Goal: Information Seeking & Learning: Learn about a topic

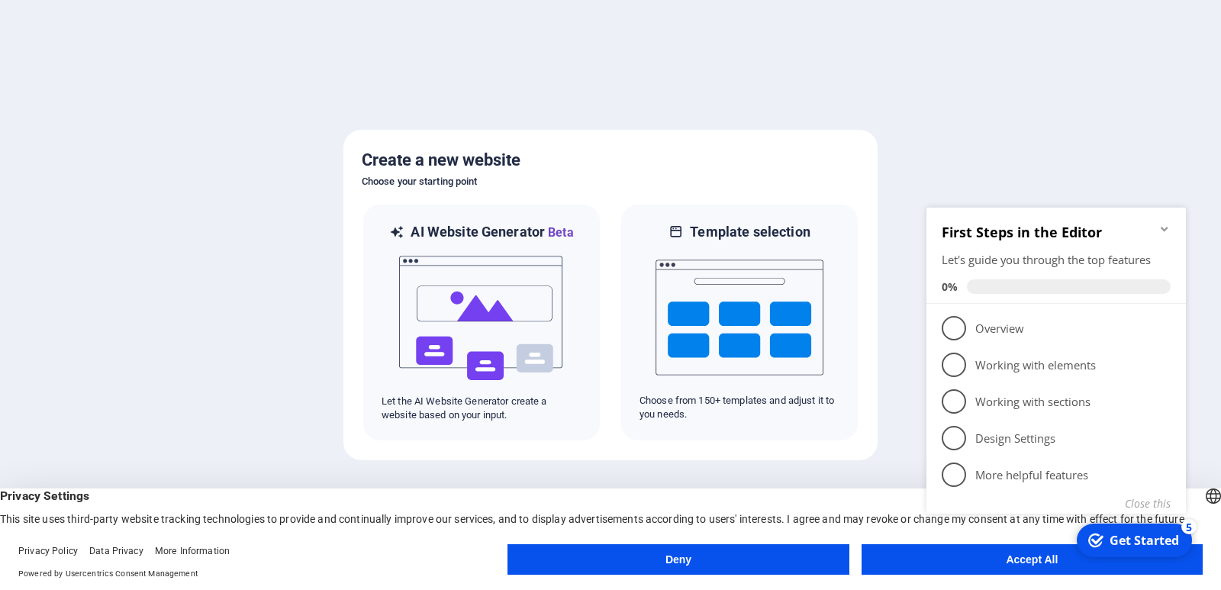
click at [785, 551] on button "Deny" at bounding box center [677, 559] width 341 height 31
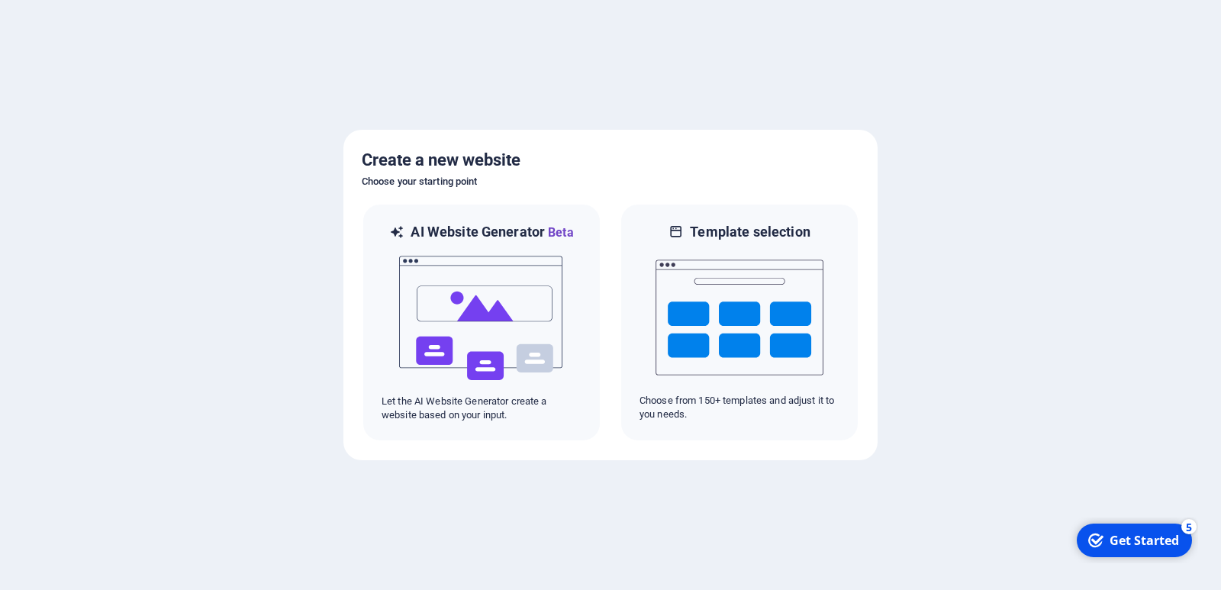
click at [1142, 532] on div "Get Started" at bounding box center [1143, 540] width 69 height 17
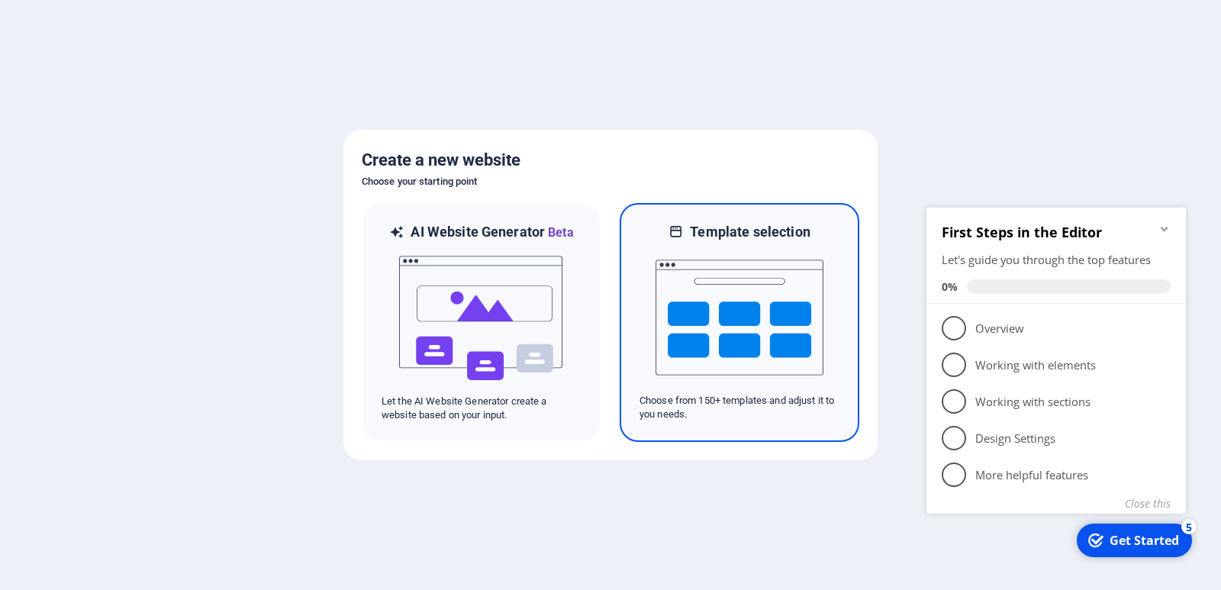
click at [739, 411] on p "Choose from 150+ templates and adjust it to you needs." at bounding box center [739, 407] width 200 height 27
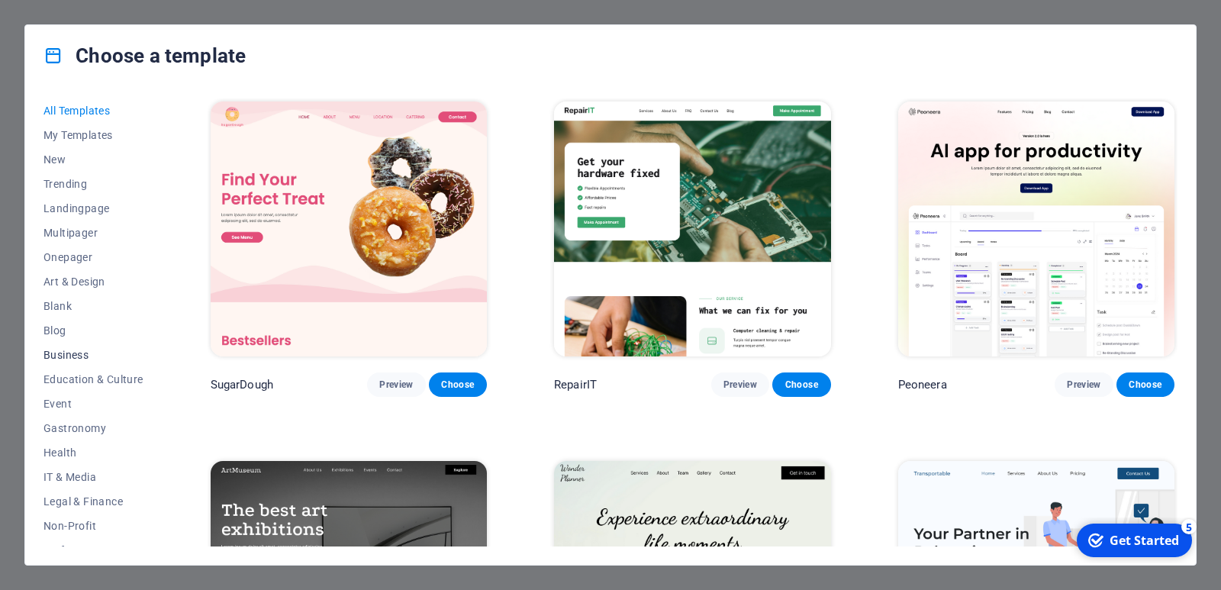
click at [98, 358] on span "Business" at bounding box center [93, 355] width 100 height 12
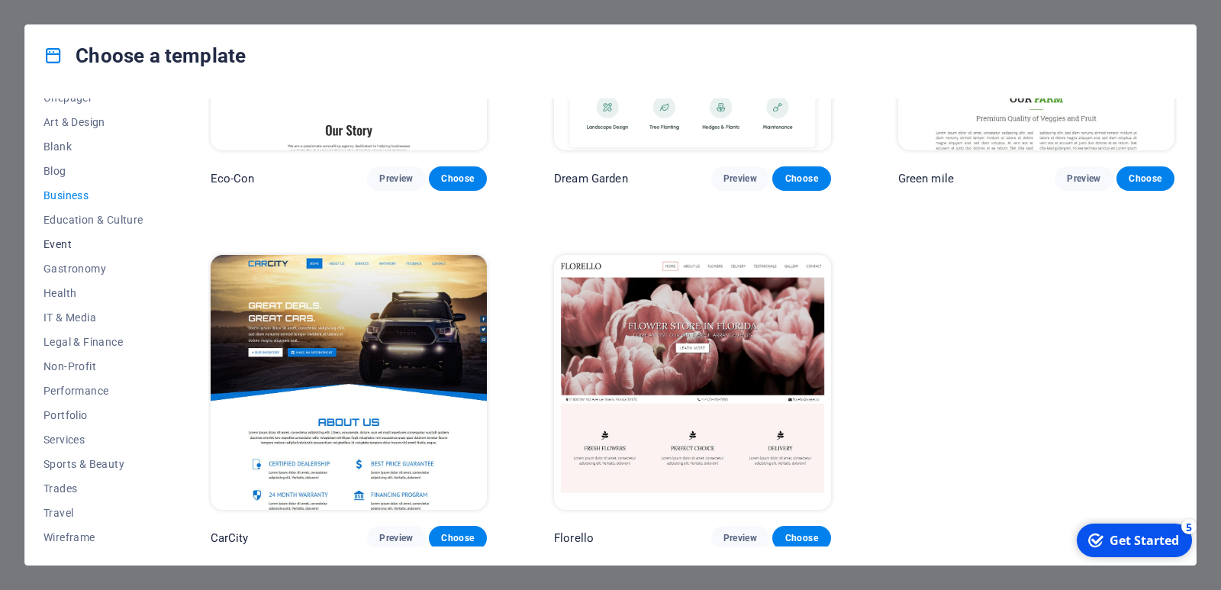
scroll to position [163, 0]
click at [98, 480] on span "Trades" at bounding box center [93, 485] width 100 height 12
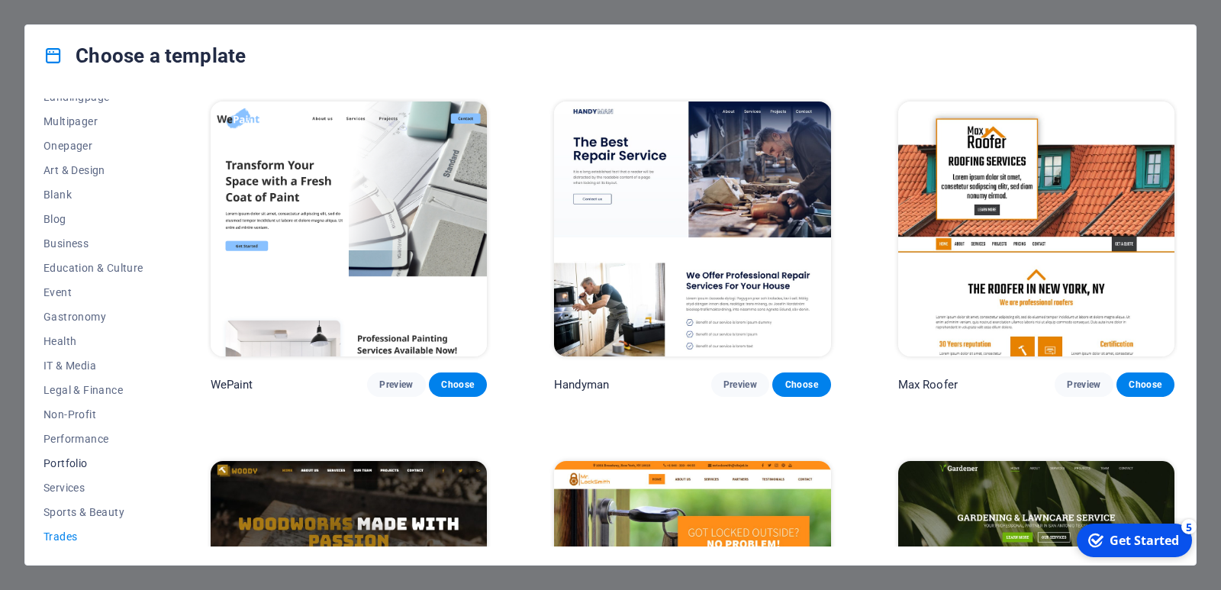
scroll to position [83, 0]
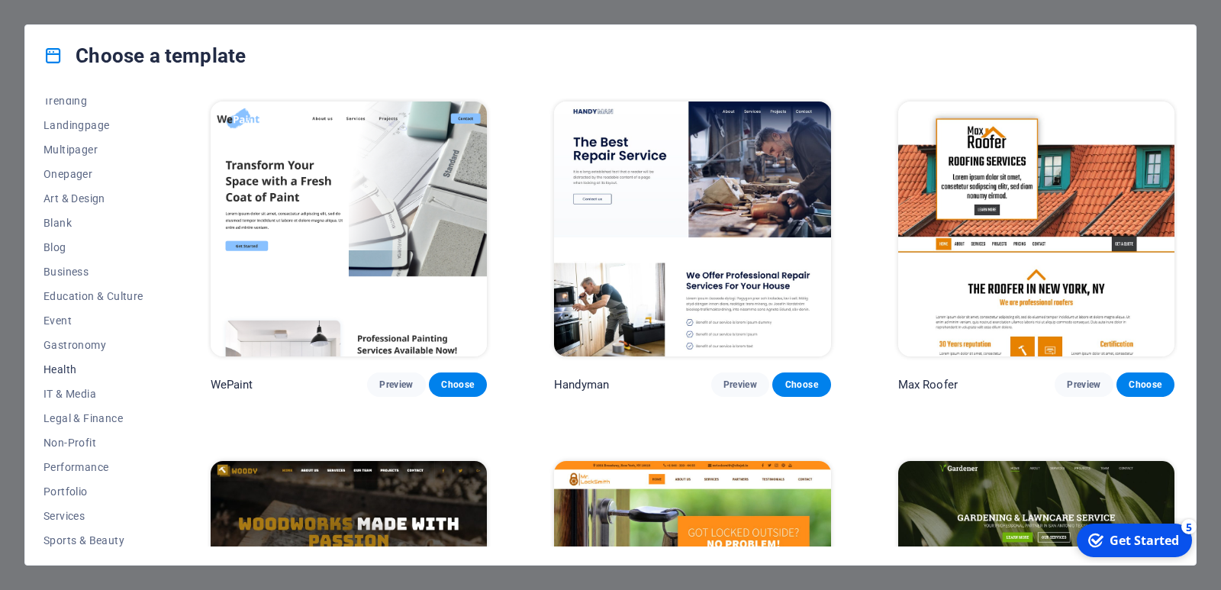
click at [102, 362] on button "Health" at bounding box center [93, 369] width 100 height 24
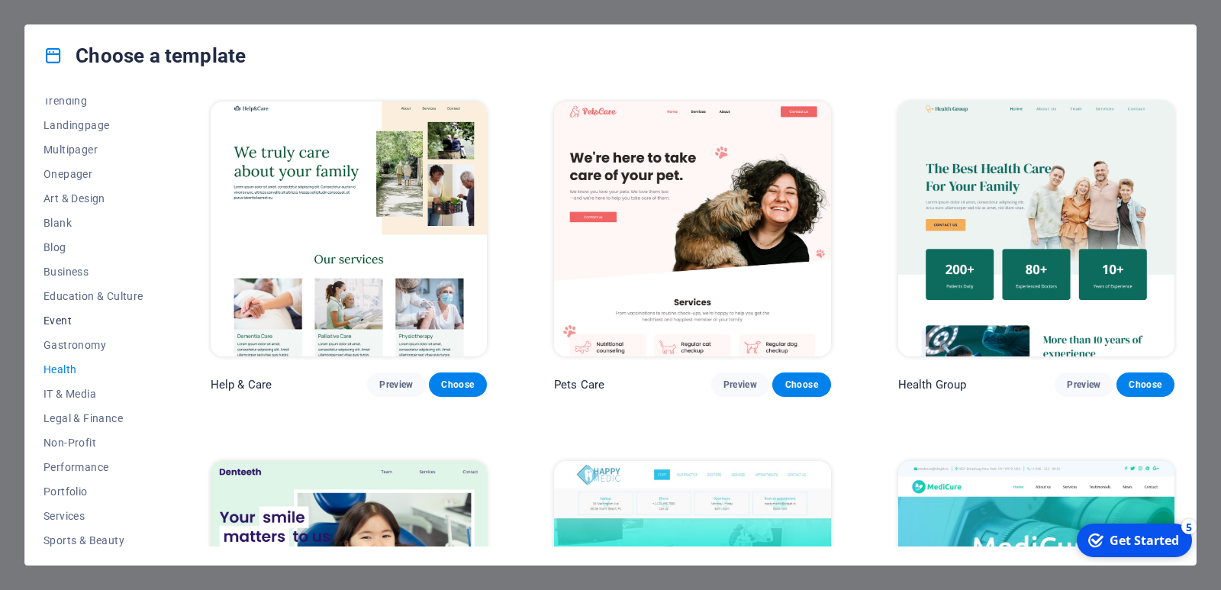
click at [76, 324] on span "Event" at bounding box center [93, 320] width 100 height 12
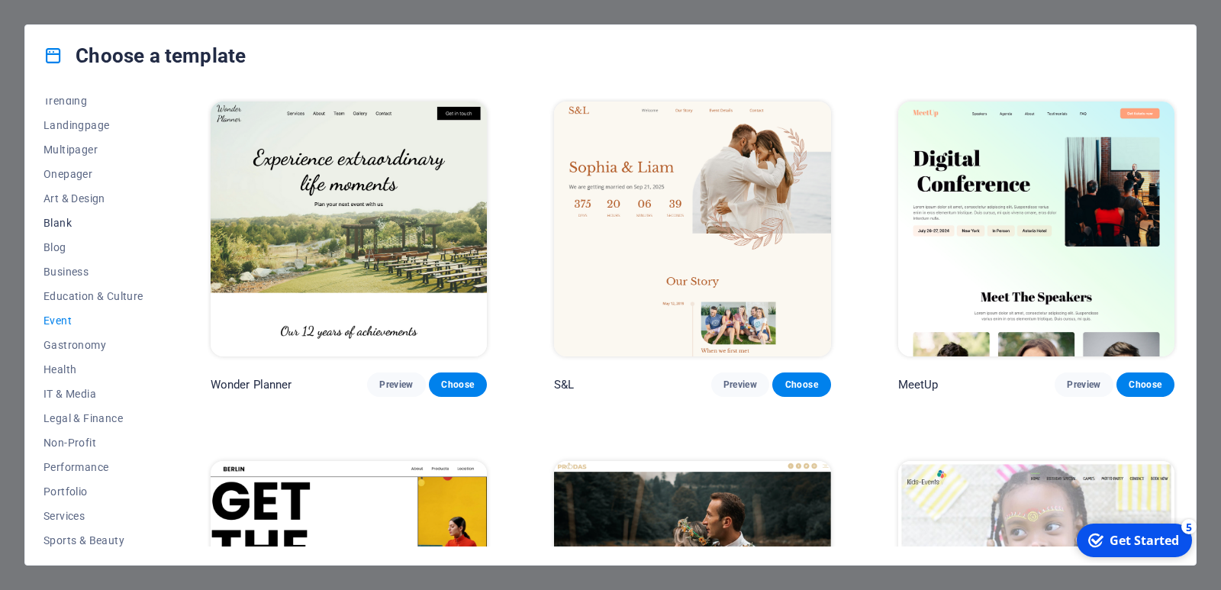
click at [98, 230] on button "Blank" at bounding box center [93, 223] width 100 height 24
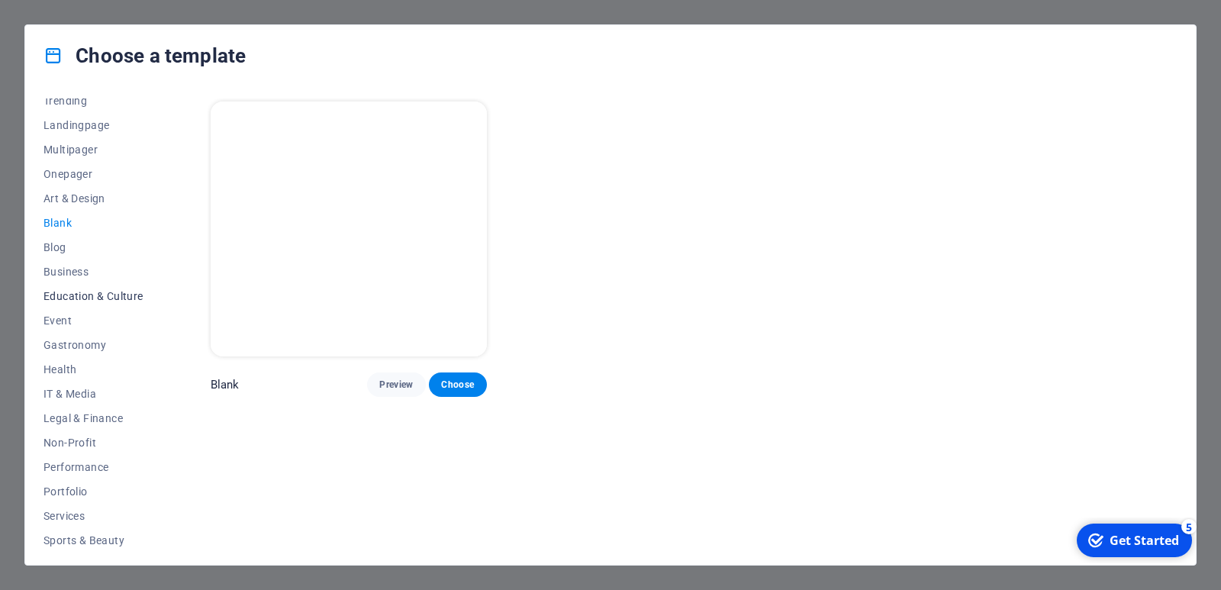
click at [96, 296] on span "Education & Culture" at bounding box center [93, 296] width 100 height 12
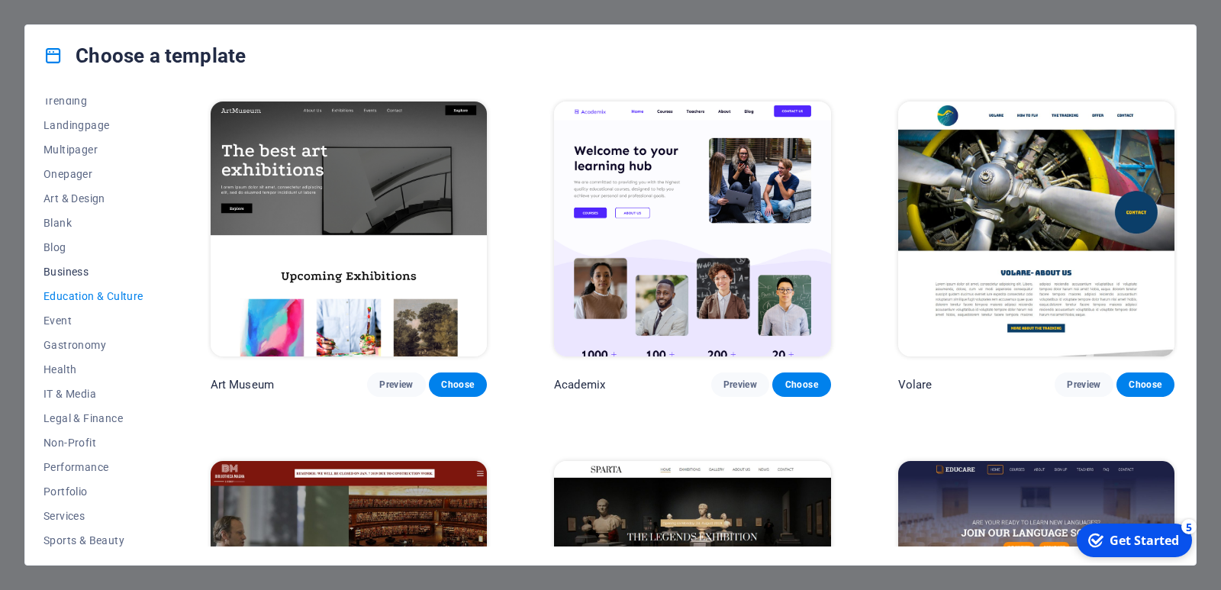
click at [70, 272] on span "Business" at bounding box center [93, 272] width 100 height 12
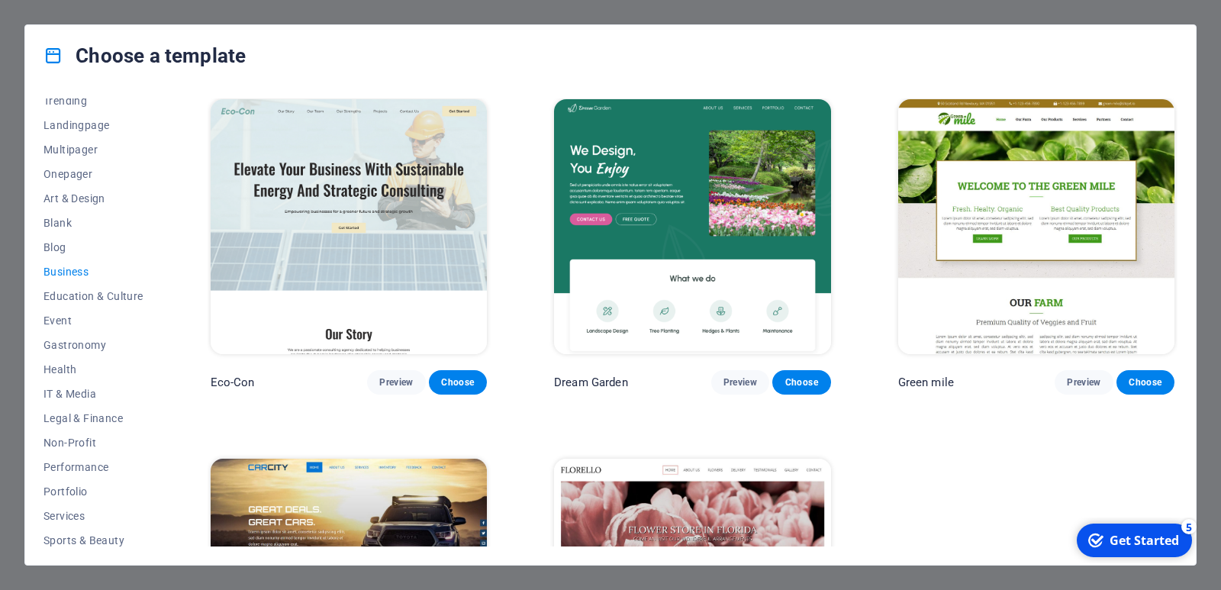
scroll to position [0, 0]
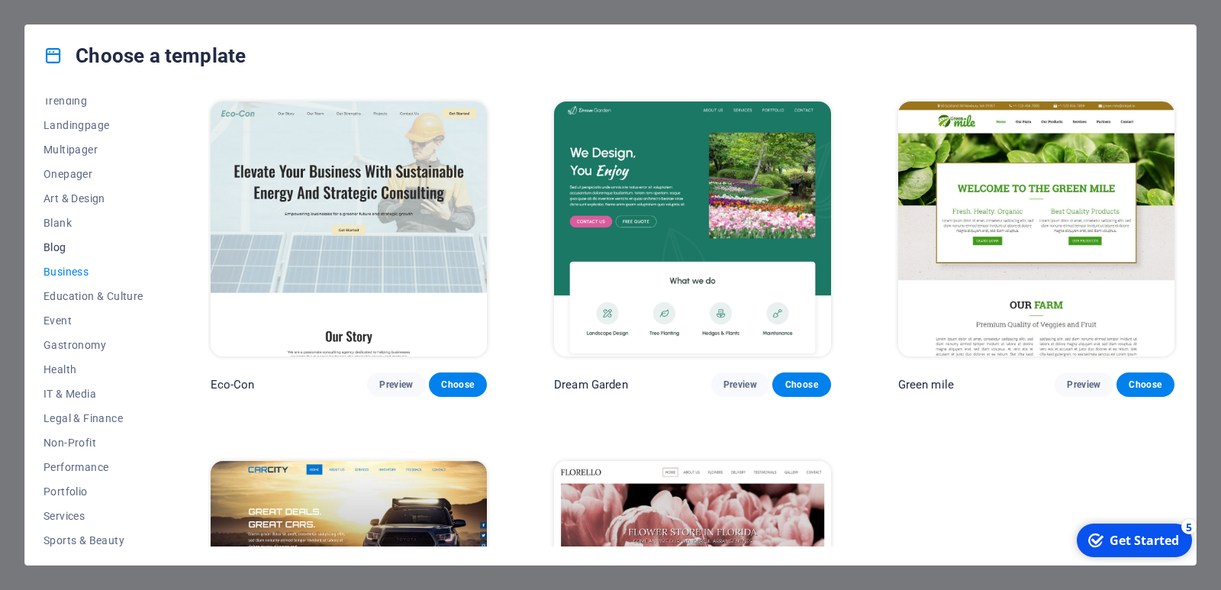
click at [84, 245] on span "Blog" at bounding box center [93, 247] width 100 height 12
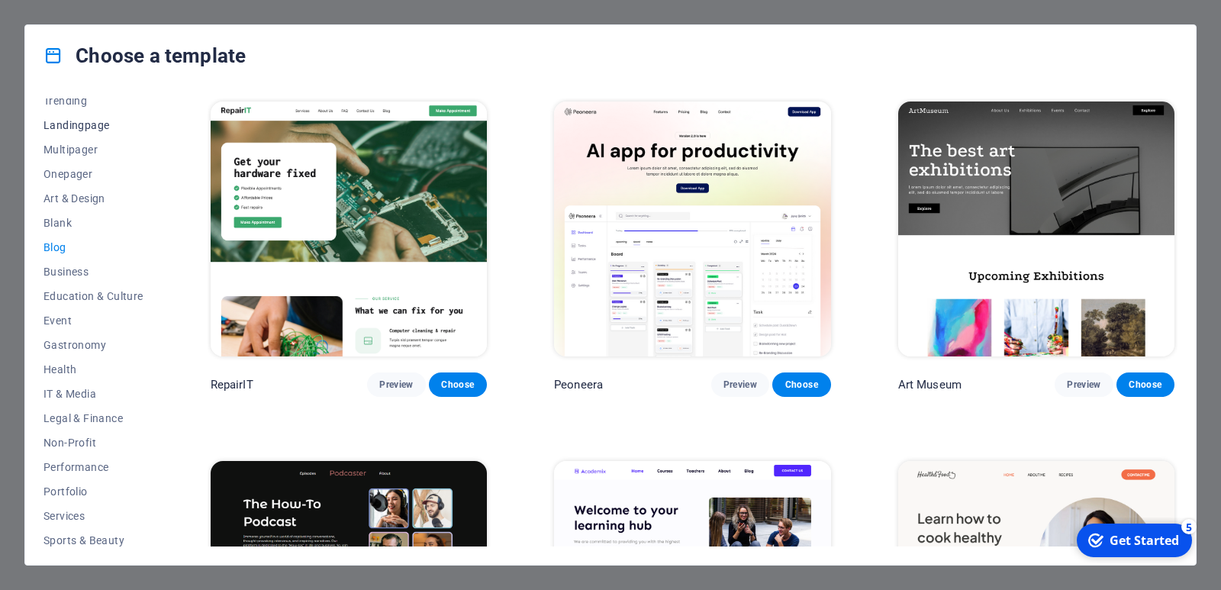
click at [90, 132] on button "Landingpage" at bounding box center [93, 125] width 100 height 24
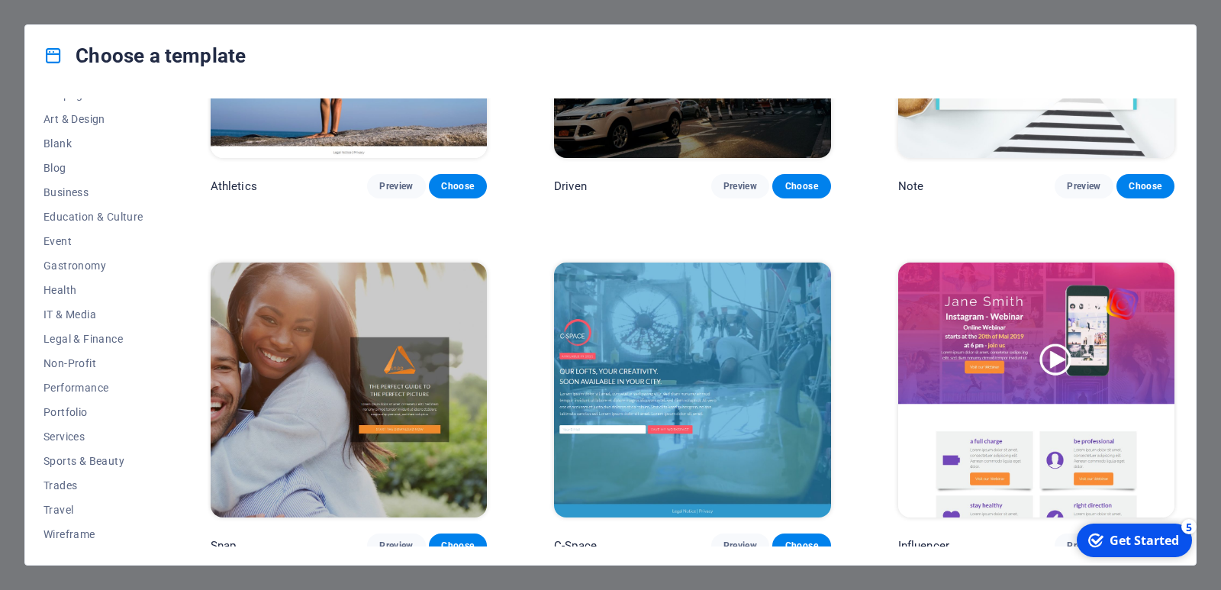
scroll to position [1229, 0]
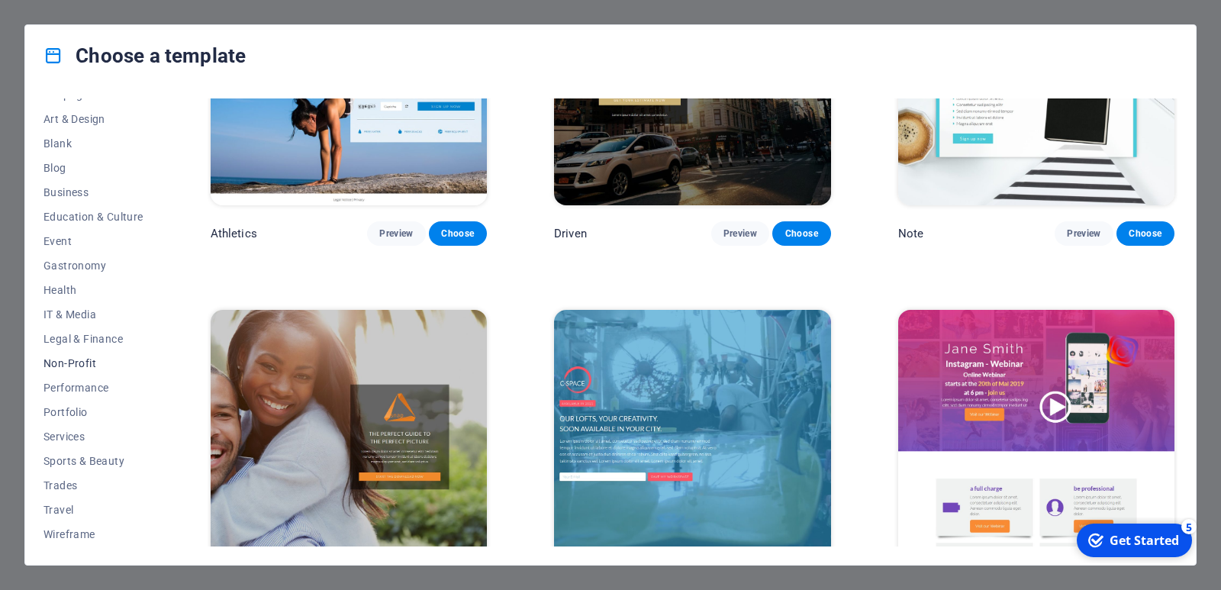
click at [83, 369] on span "Non-Profit" at bounding box center [93, 363] width 100 height 12
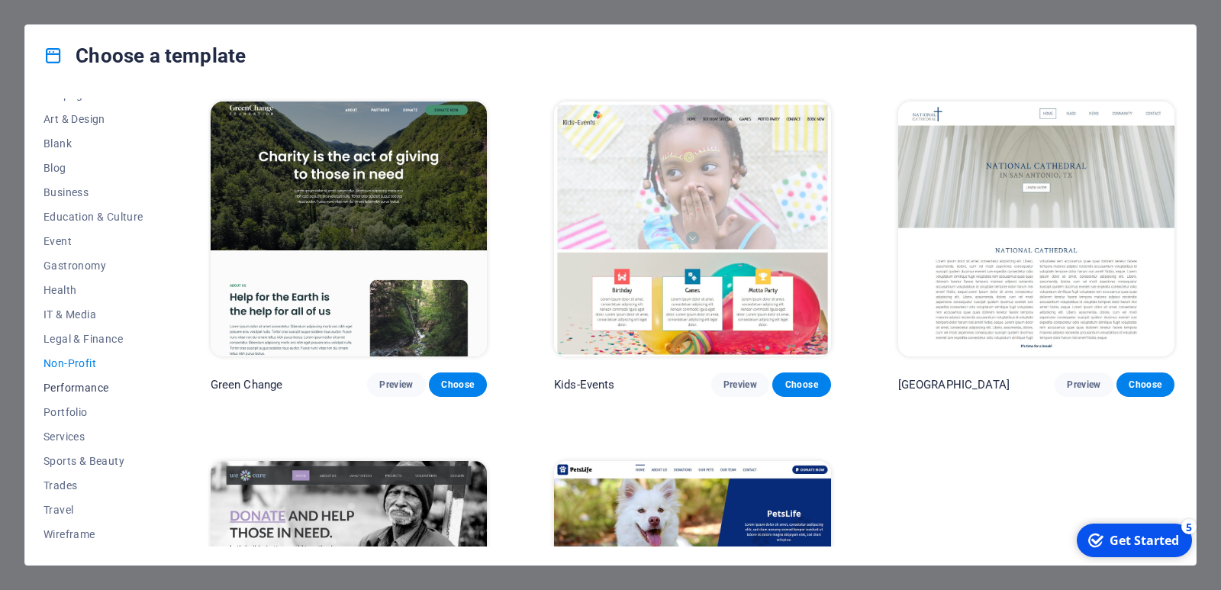
click at [87, 383] on span "Performance" at bounding box center [93, 388] width 100 height 12
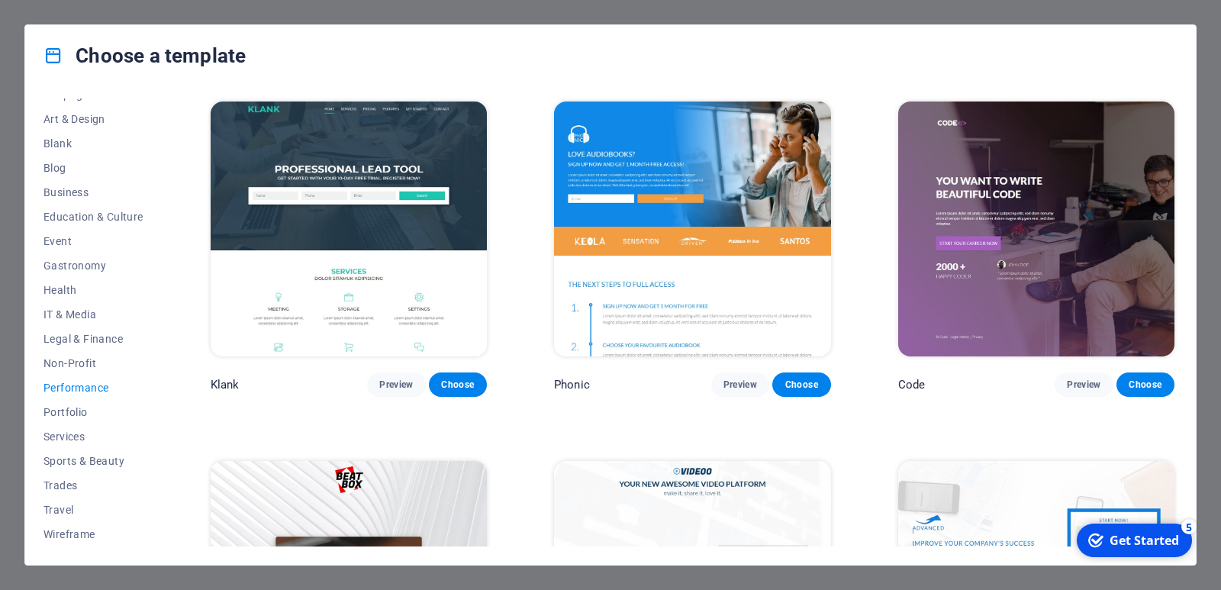
click at [166, 308] on div "All Templates My Templates New Trending Landingpage Multipager Onepager Art & D…" at bounding box center [610, 325] width 1170 height 478
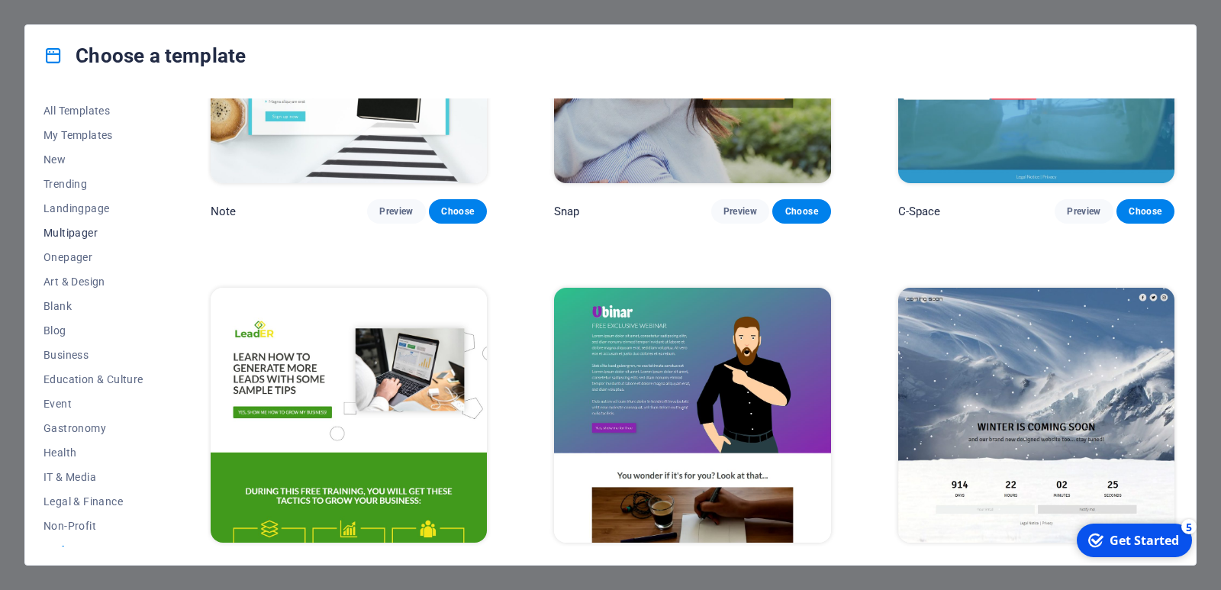
click at [103, 233] on span "Multipager" at bounding box center [93, 233] width 100 height 12
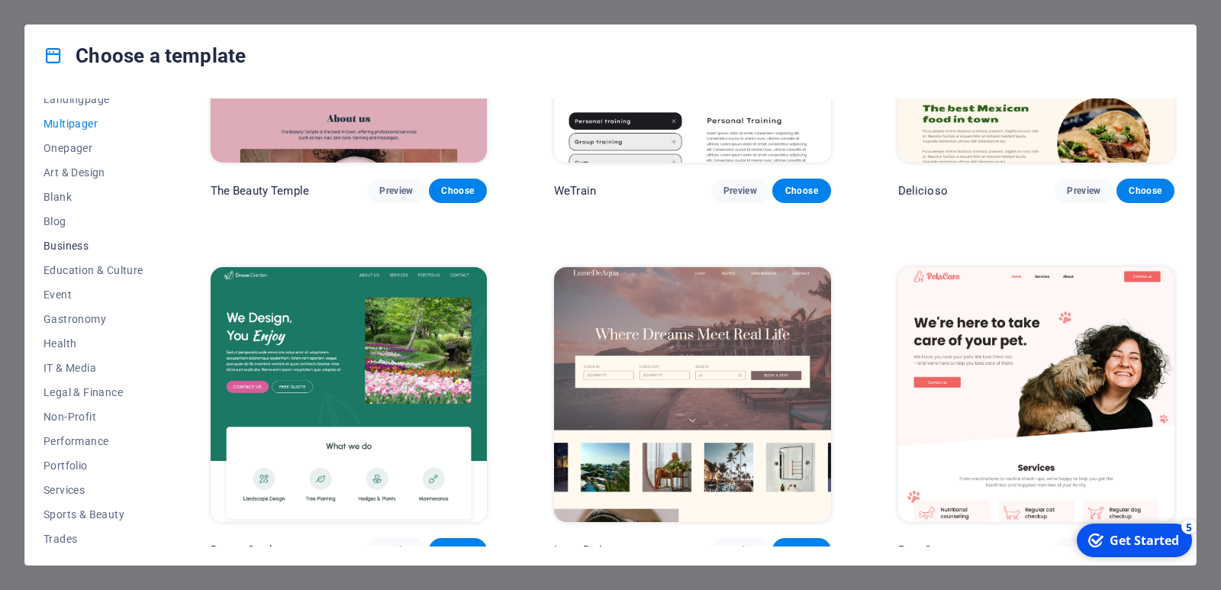
scroll to position [122, 0]
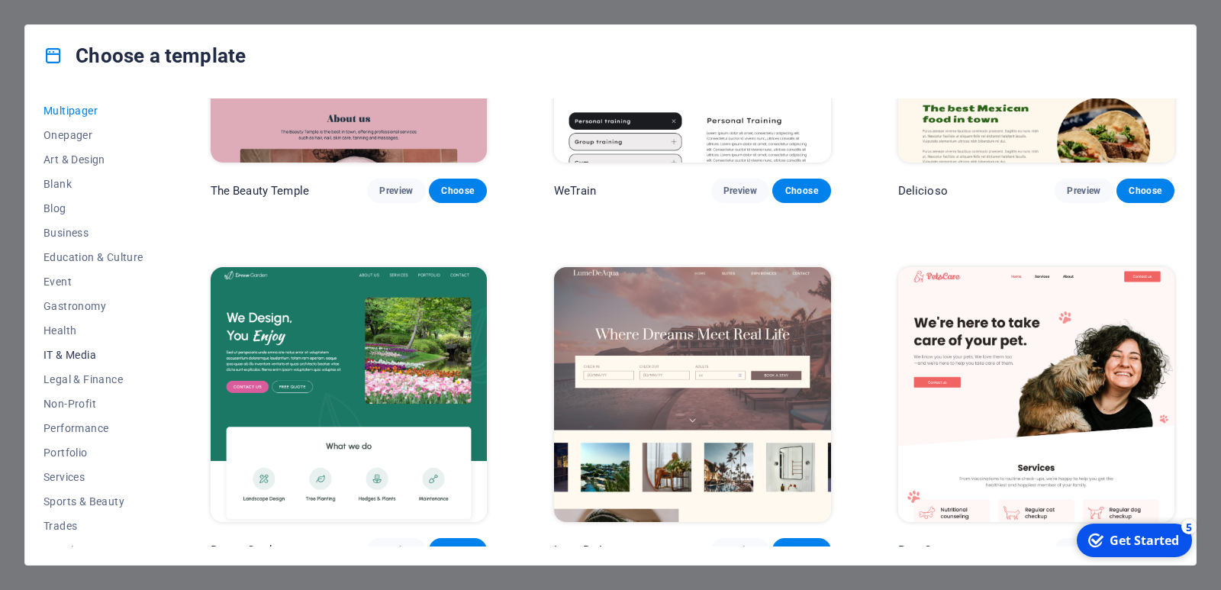
click at [101, 355] on span "IT & Media" at bounding box center [93, 355] width 100 height 12
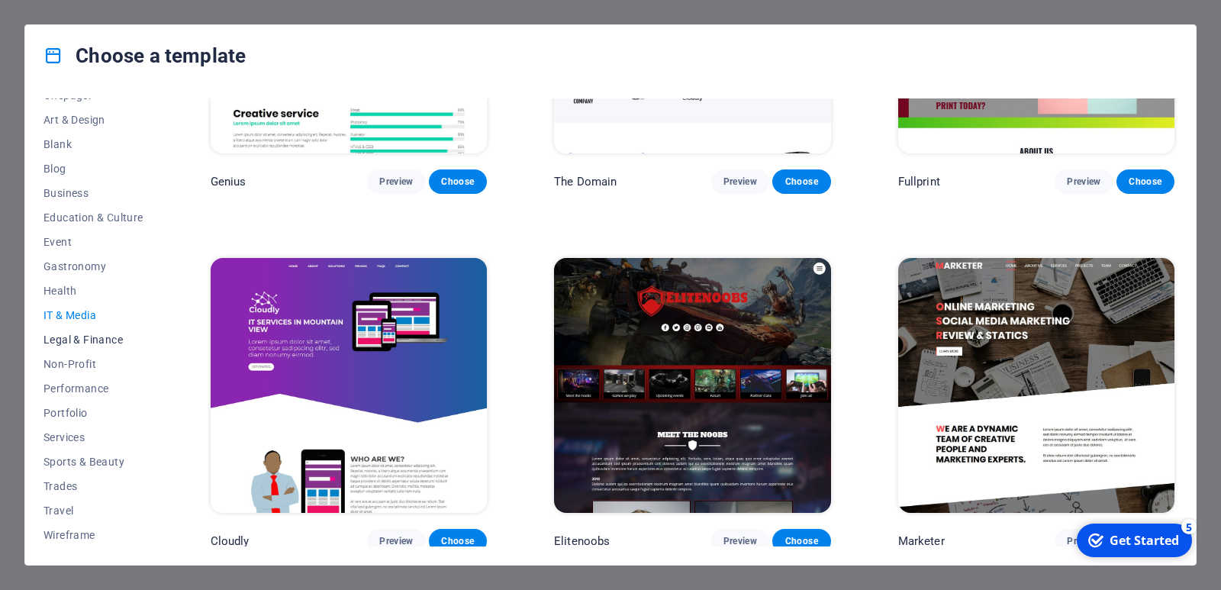
scroll to position [163, 0]
click at [88, 429] on button "Services" at bounding box center [93, 436] width 100 height 24
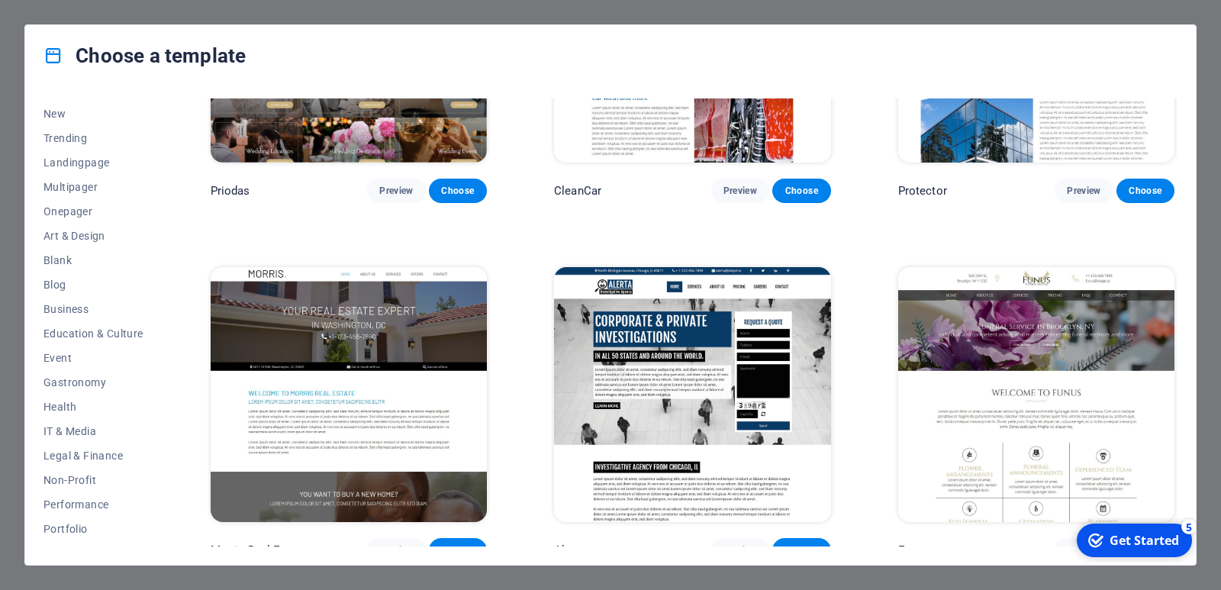
scroll to position [31, 0]
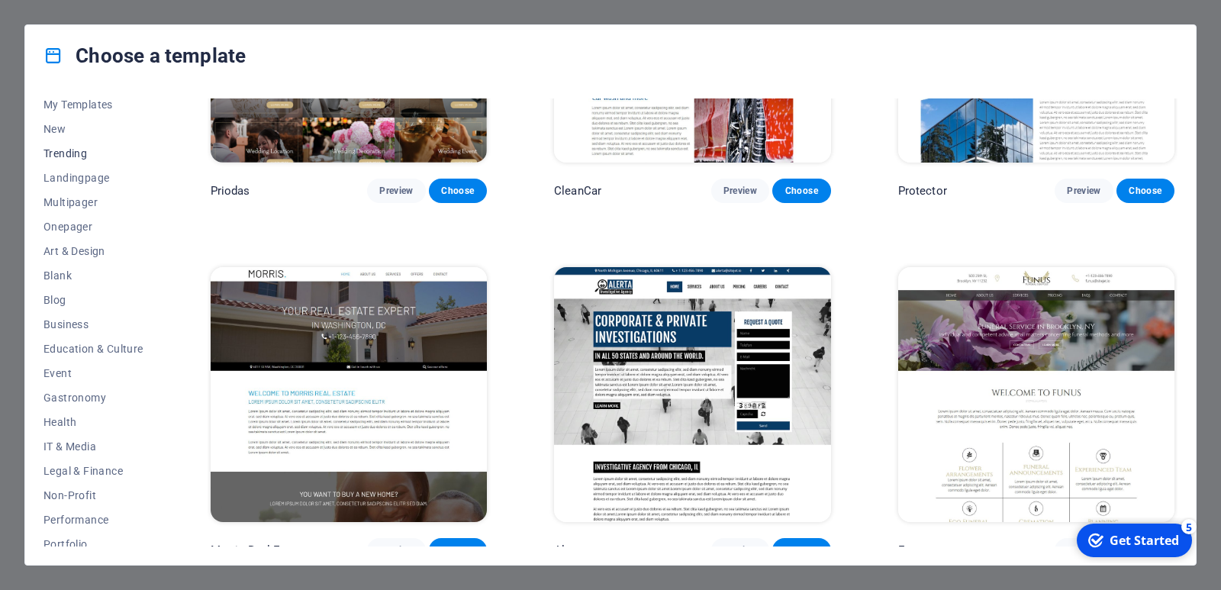
click at [94, 154] on span "Trending" at bounding box center [93, 153] width 100 height 12
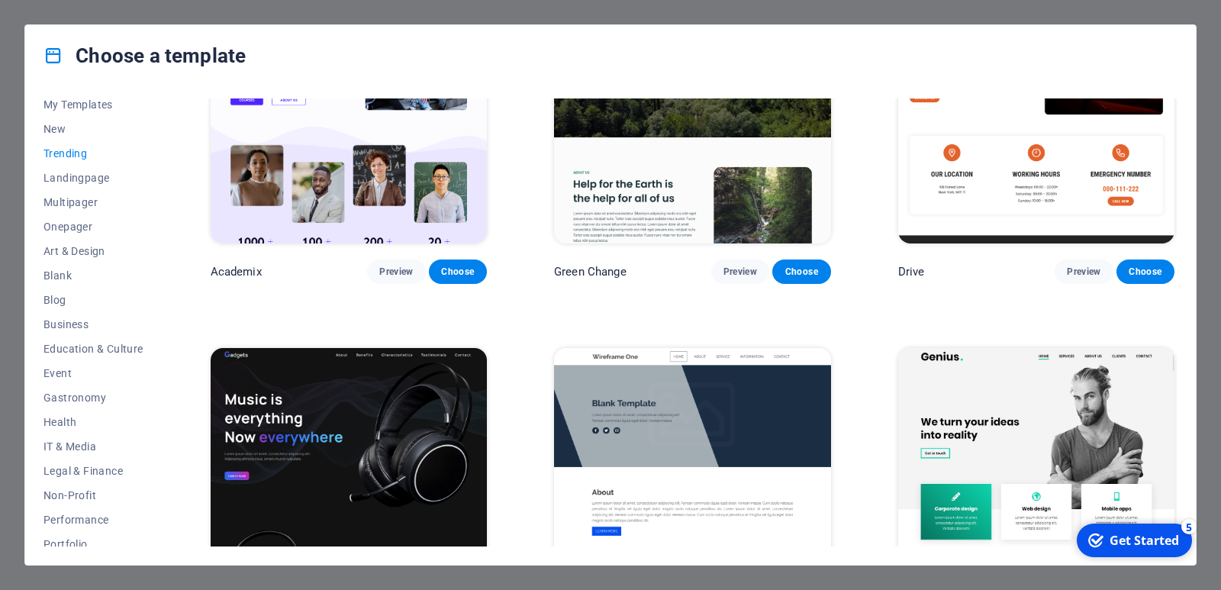
scroll to position [826, 0]
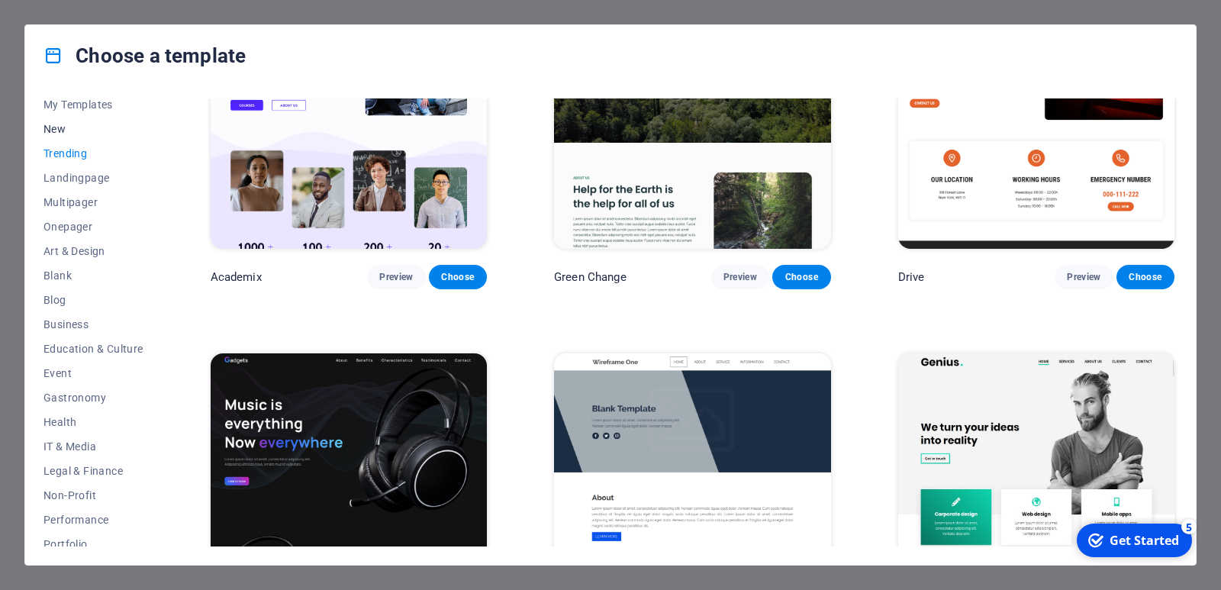
click at [69, 124] on span "New" at bounding box center [93, 129] width 100 height 12
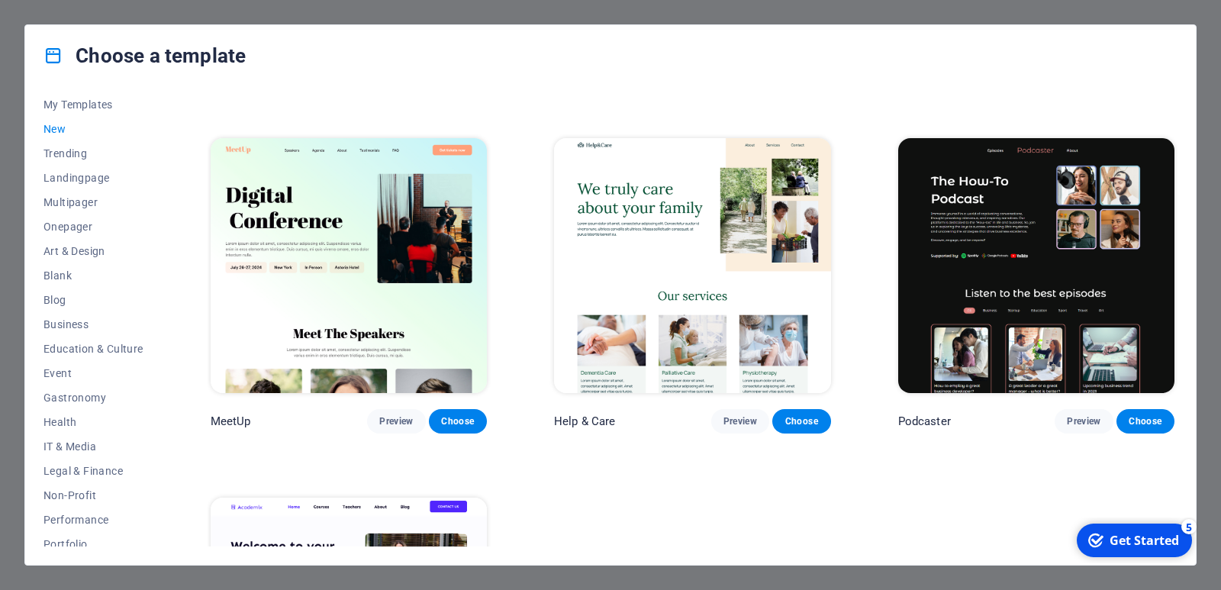
scroll to position [1034, 0]
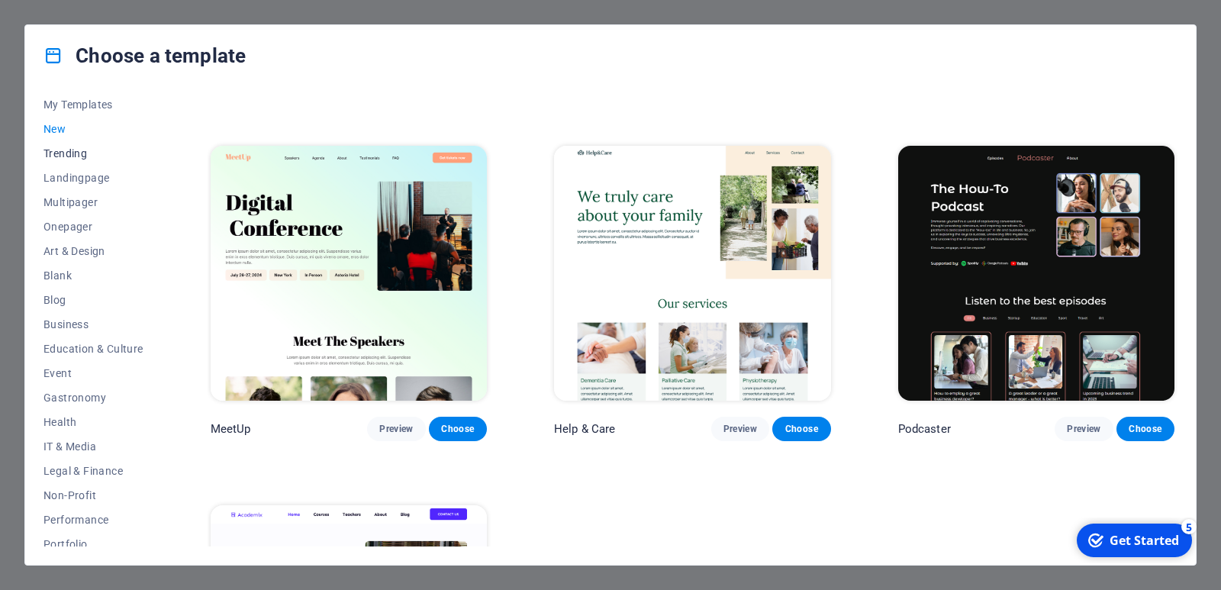
click at [78, 155] on span "Trending" at bounding box center [93, 153] width 100 height 12
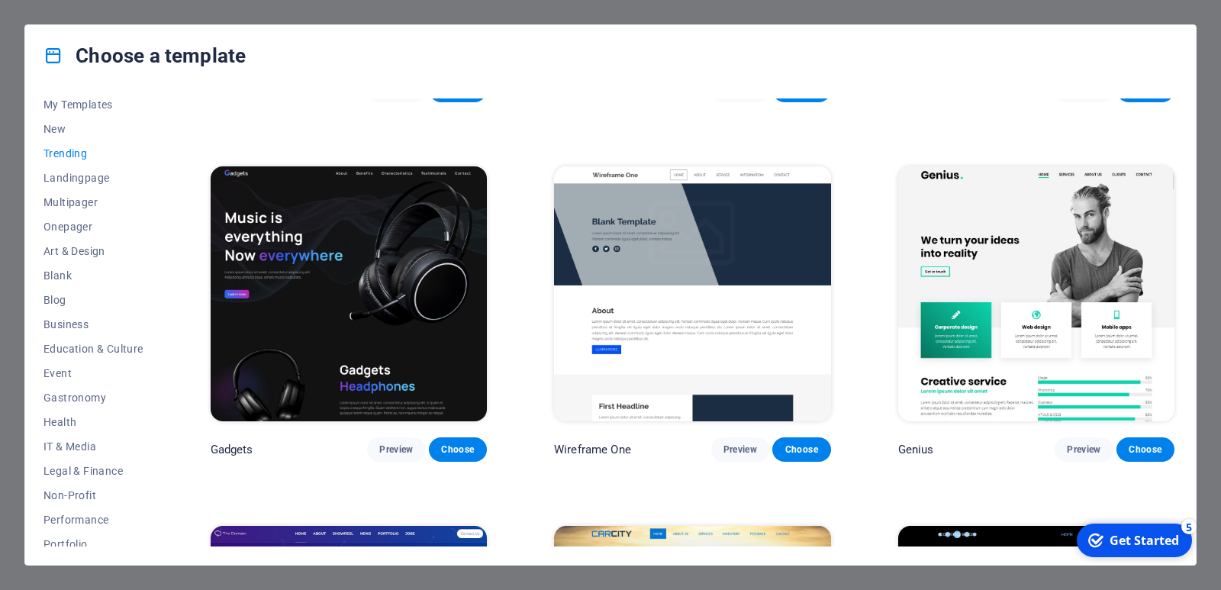
scroll to position [1035, 0]
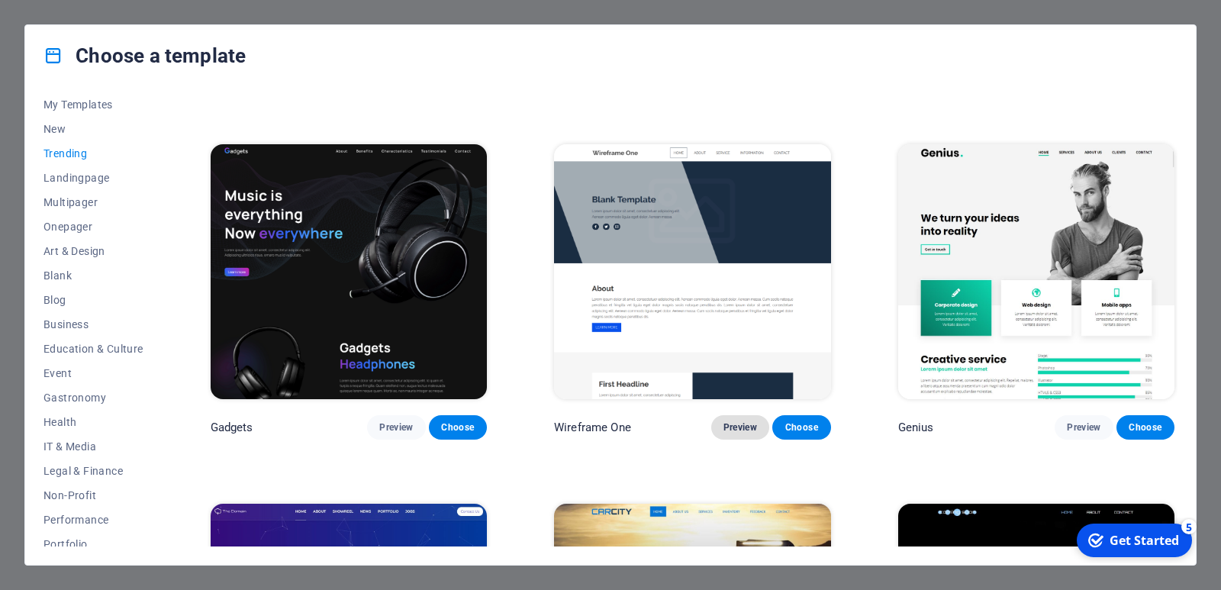
click at [729, 421] on span "Preview" at bounding box center [740, 427] width 34 height 12
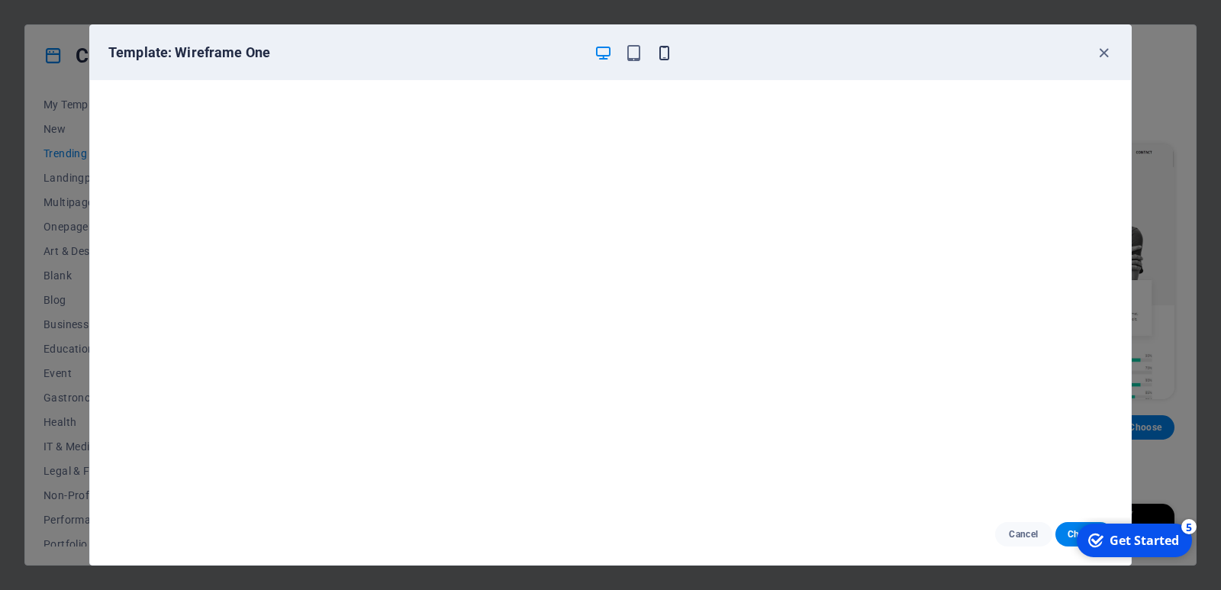
click at [663, 47] on icon "button" at bounding box center [664, 53] width 18 height 18
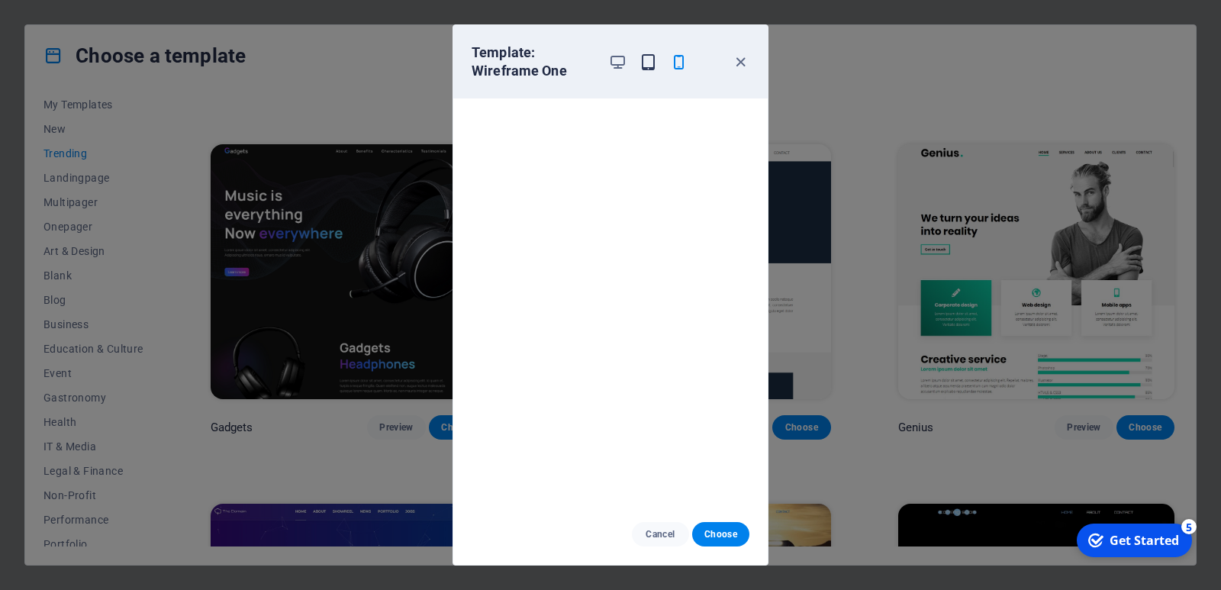
click at [649, 63] on icon "button" at bounding box center [648, 62] width 18 height 18
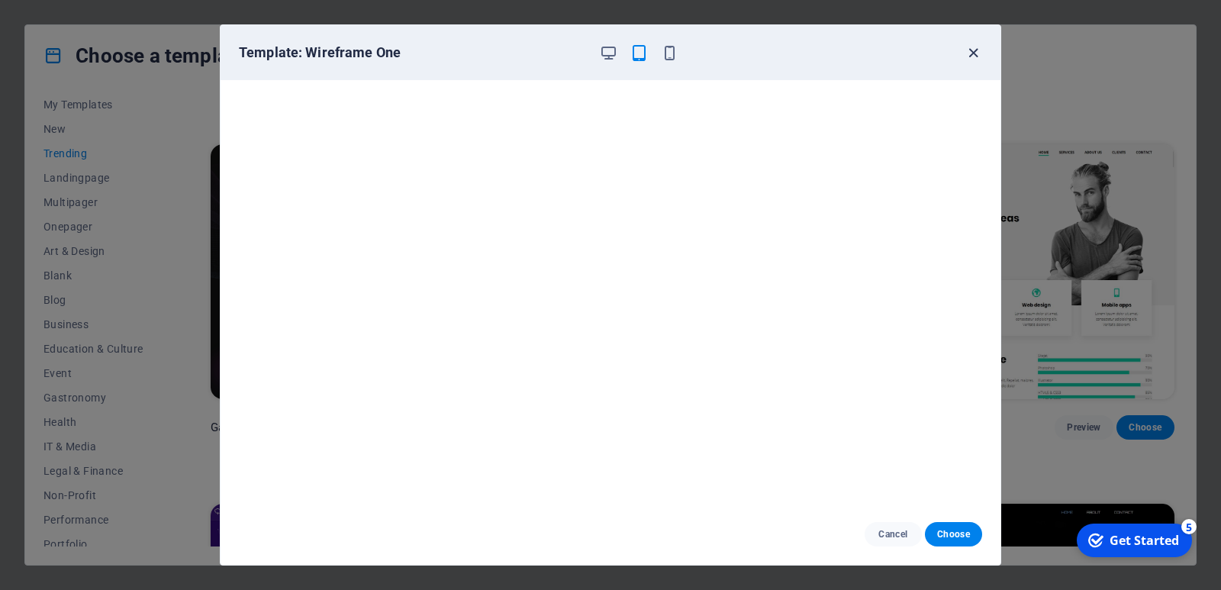
click at [972, 51] on icon "button" at bounding box center [973, 53] width 18 height 18
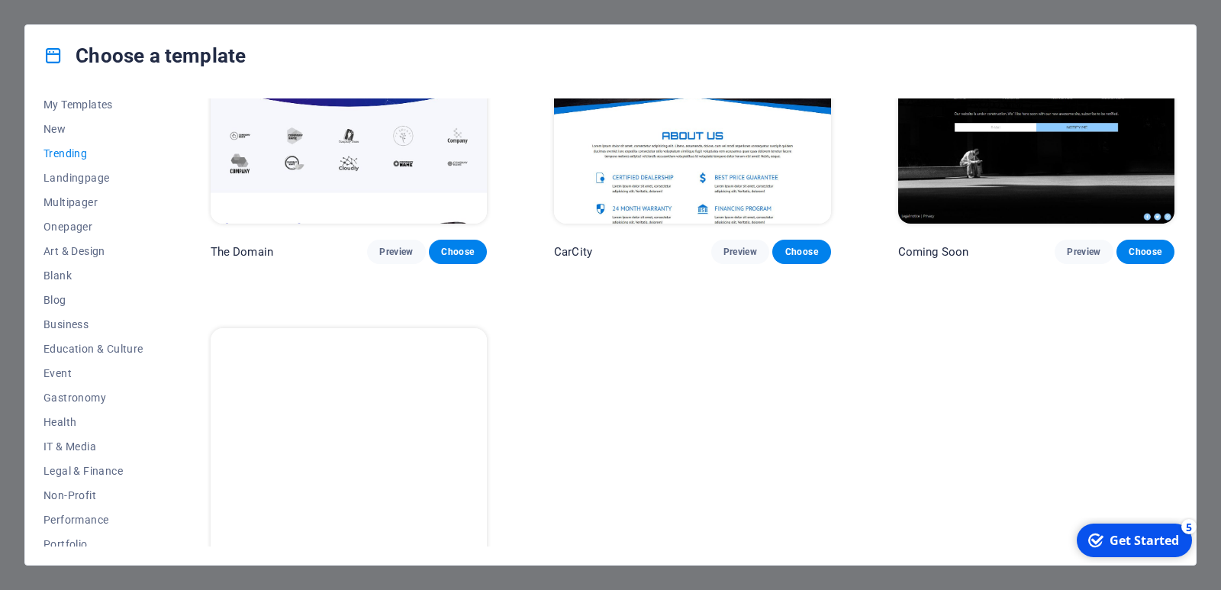
scroll to position [1637, 0]
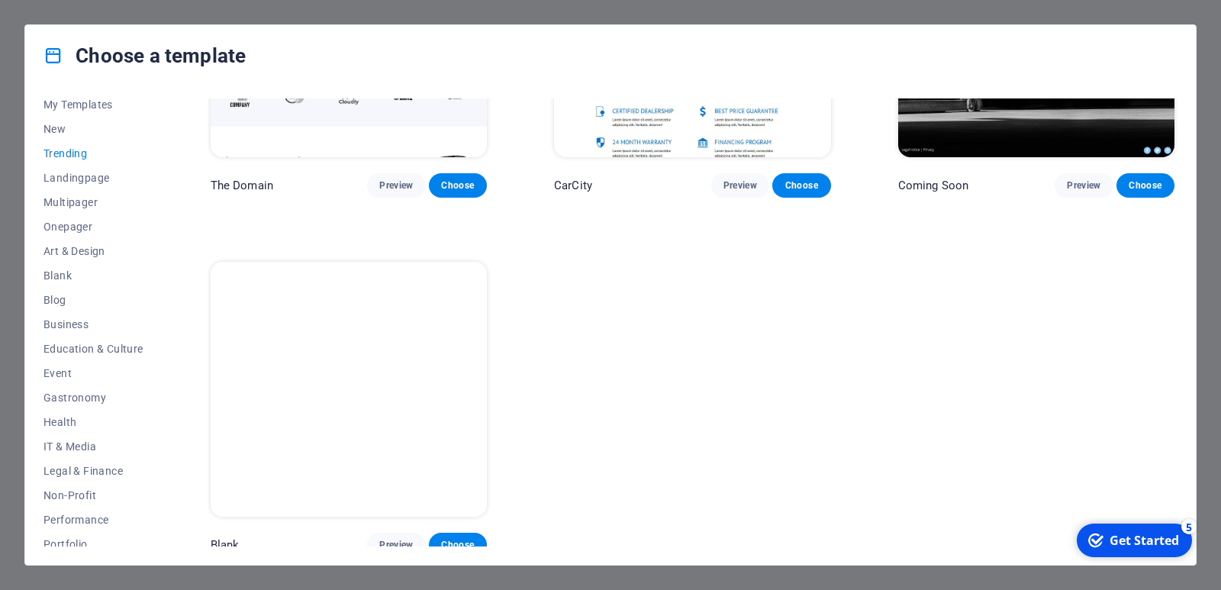
click at [0, 53] on div "Choose a template All Templates My Templates New Trending Landingpage Multipage…" at bounding box center [610, 295] width 1221 height 590
click at [1118, 536] on div "Get Started" at bounding box center [1143, 540] width 69 height 17
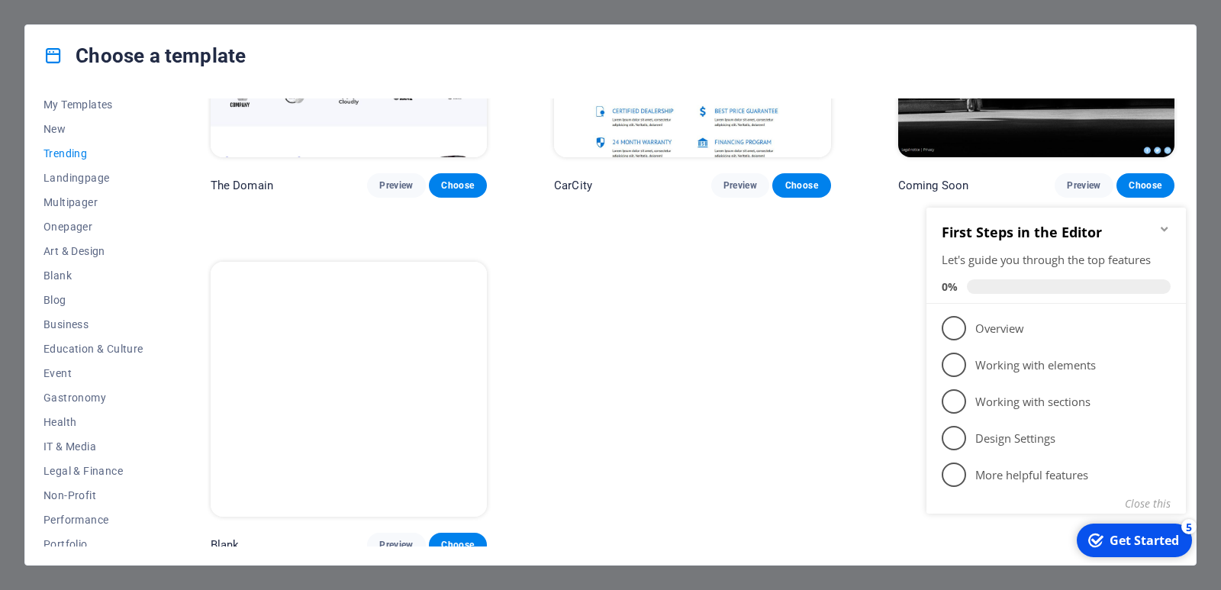
click at [1201, 139] on div "Choose a template All Templates My Templates New Trending Landingpage Multipage…" at bounding box center [610, 295] width 1221 height 590
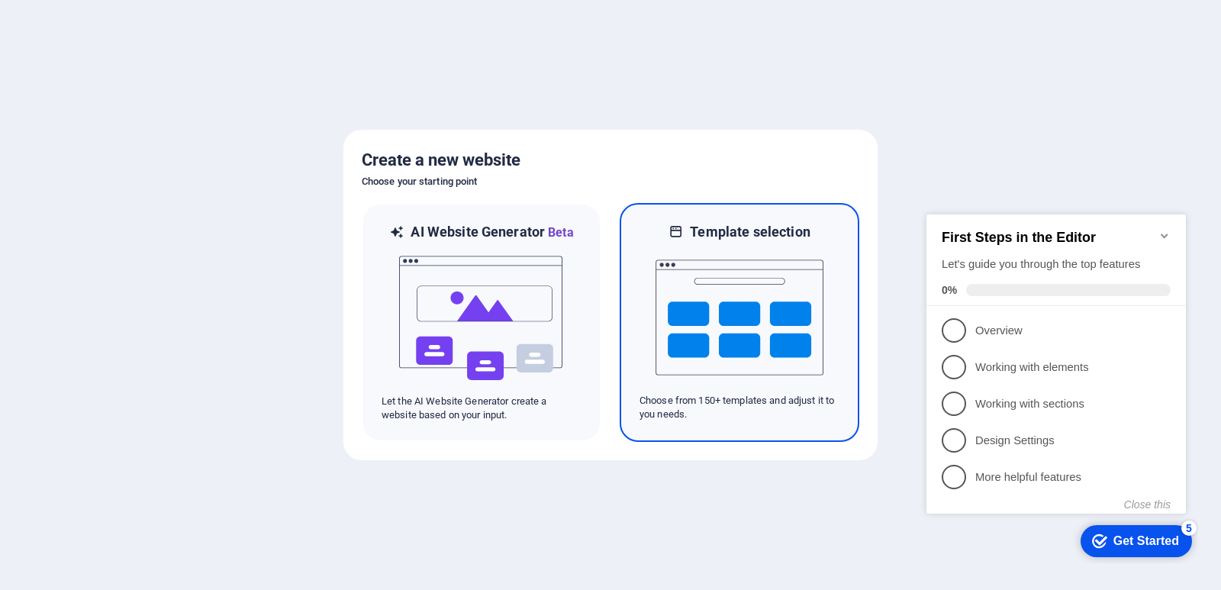
click at [689, 363] on img at bounding box center [739, 317] width 168 height 153
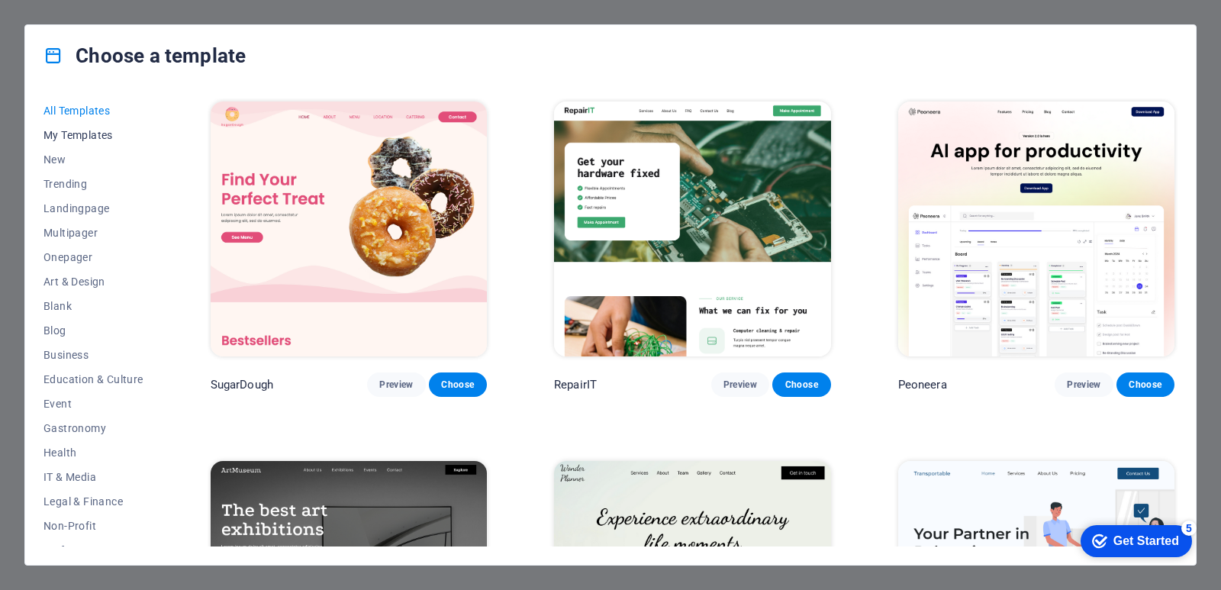
click at [76, 124] on button "My Templates" at bounding box center [93, 135] width 100 height 24
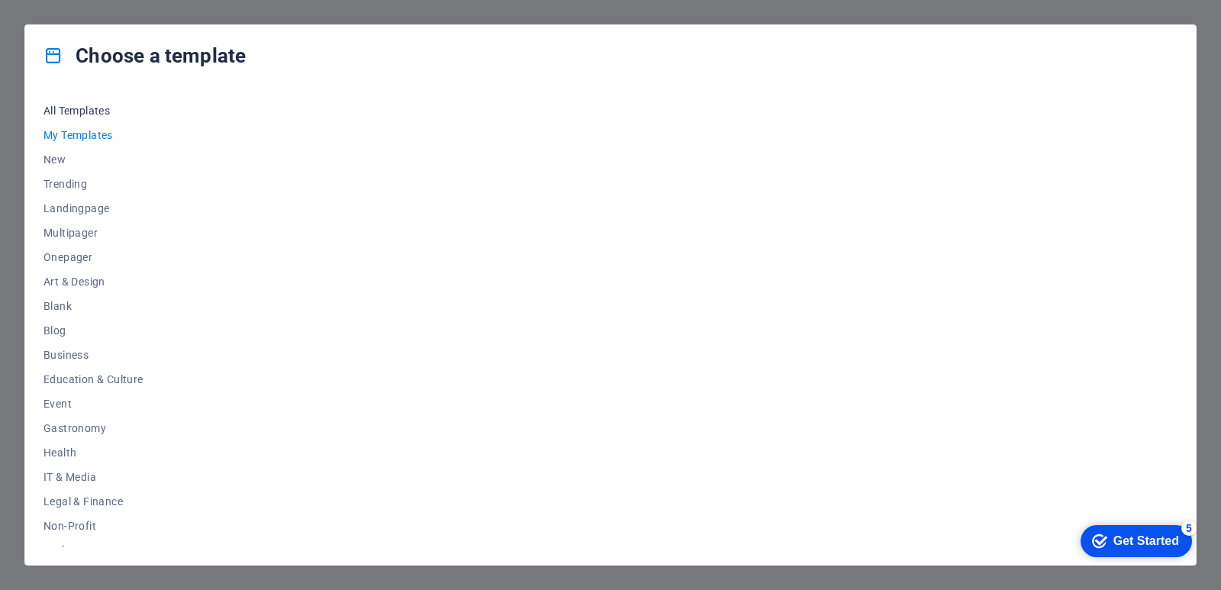
click at [91, 114] on span "All Templates" at bounding box center [93, 111] width 100 height 12
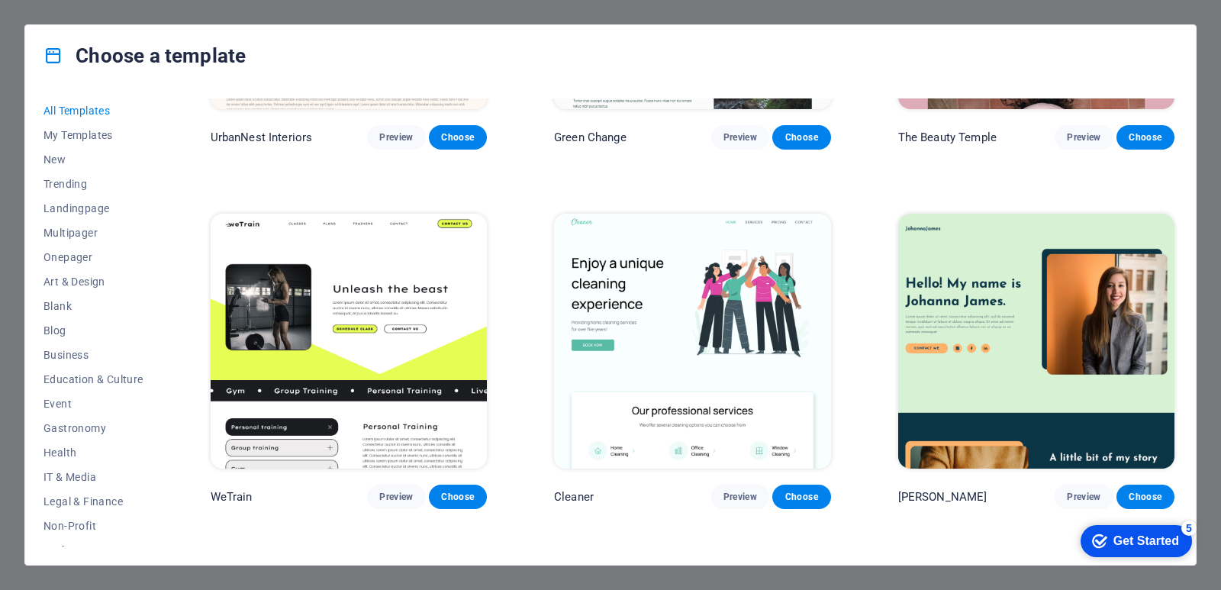
scroll to position [2043, 0]
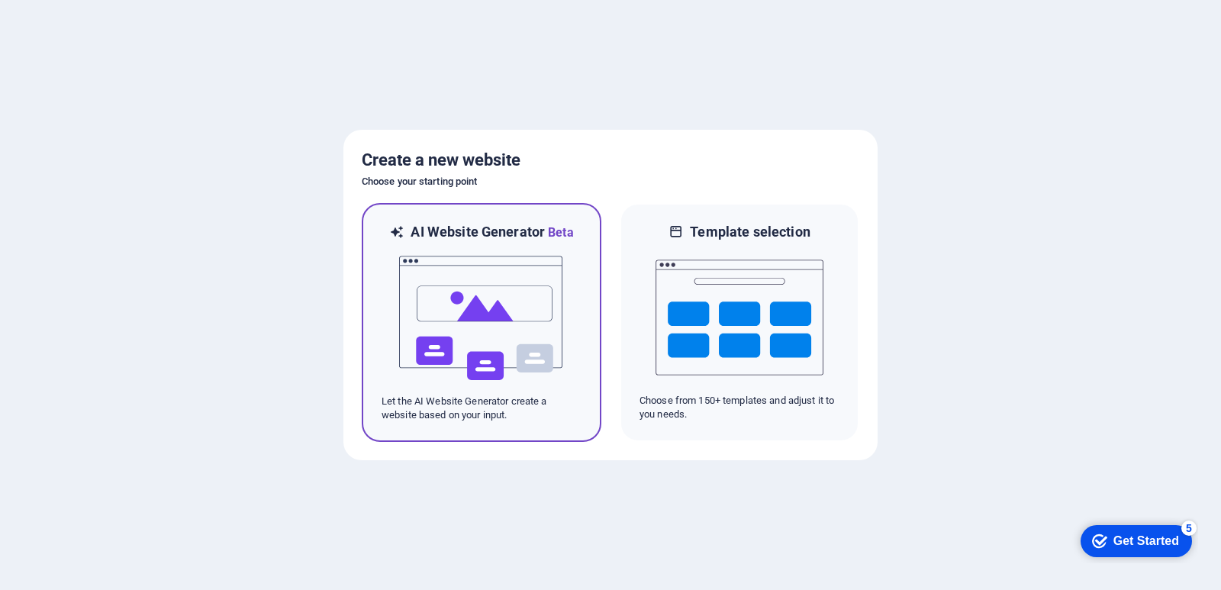
click at [430, 301] on img at bounding box center [482, 318] width 168 height 153
